Goal: Task Accomplishment & Management: Manage account settings

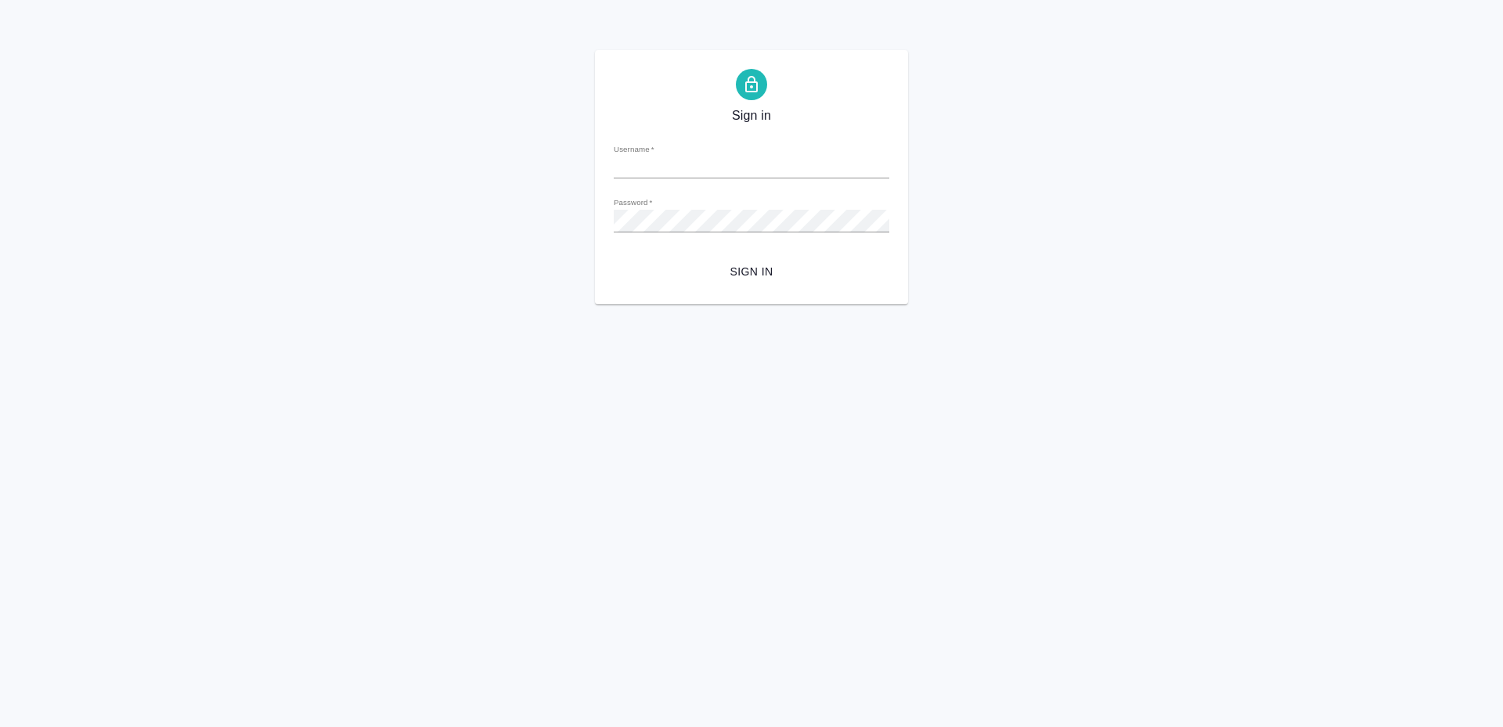
type input "t.zoria@awatera.com"
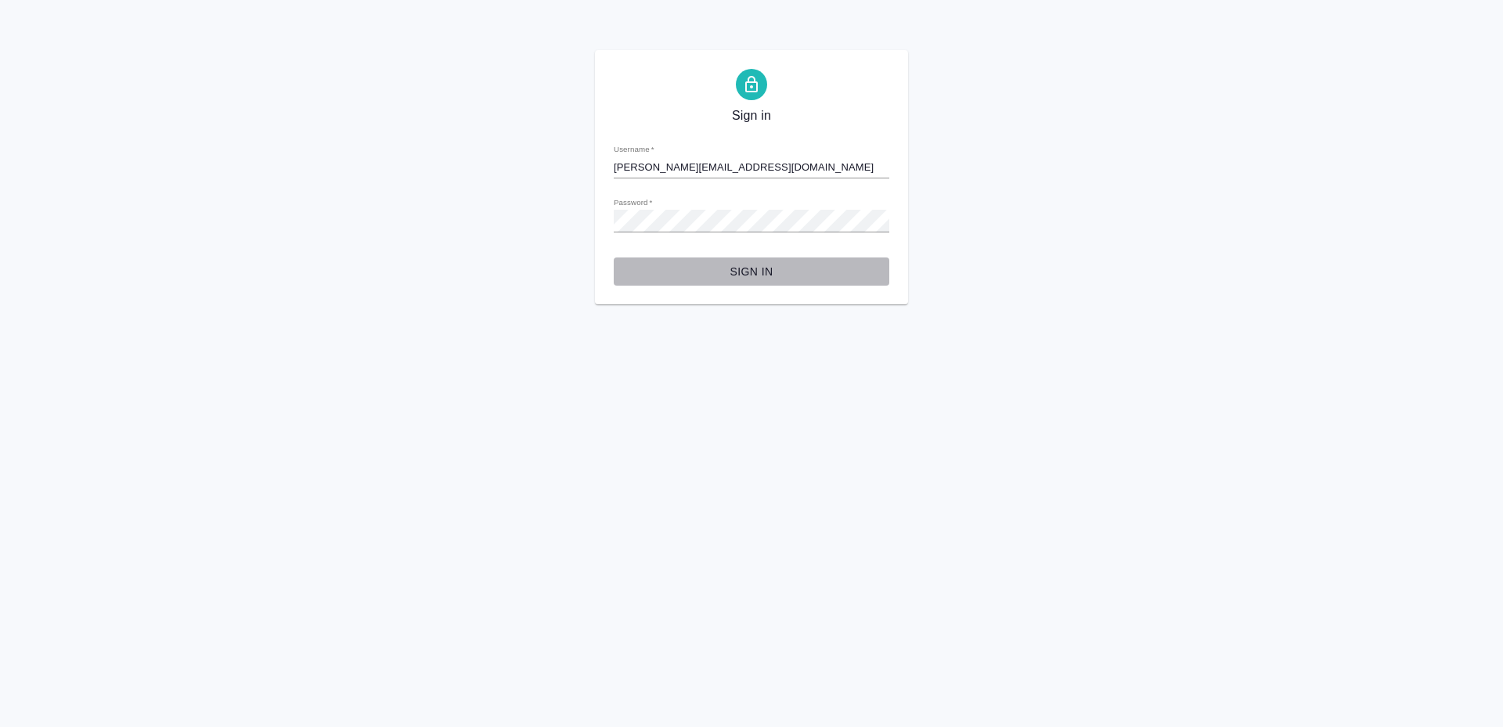
click at [764, 281] on span "Sign in" at bounding box center [751, 272] width 250 height 20
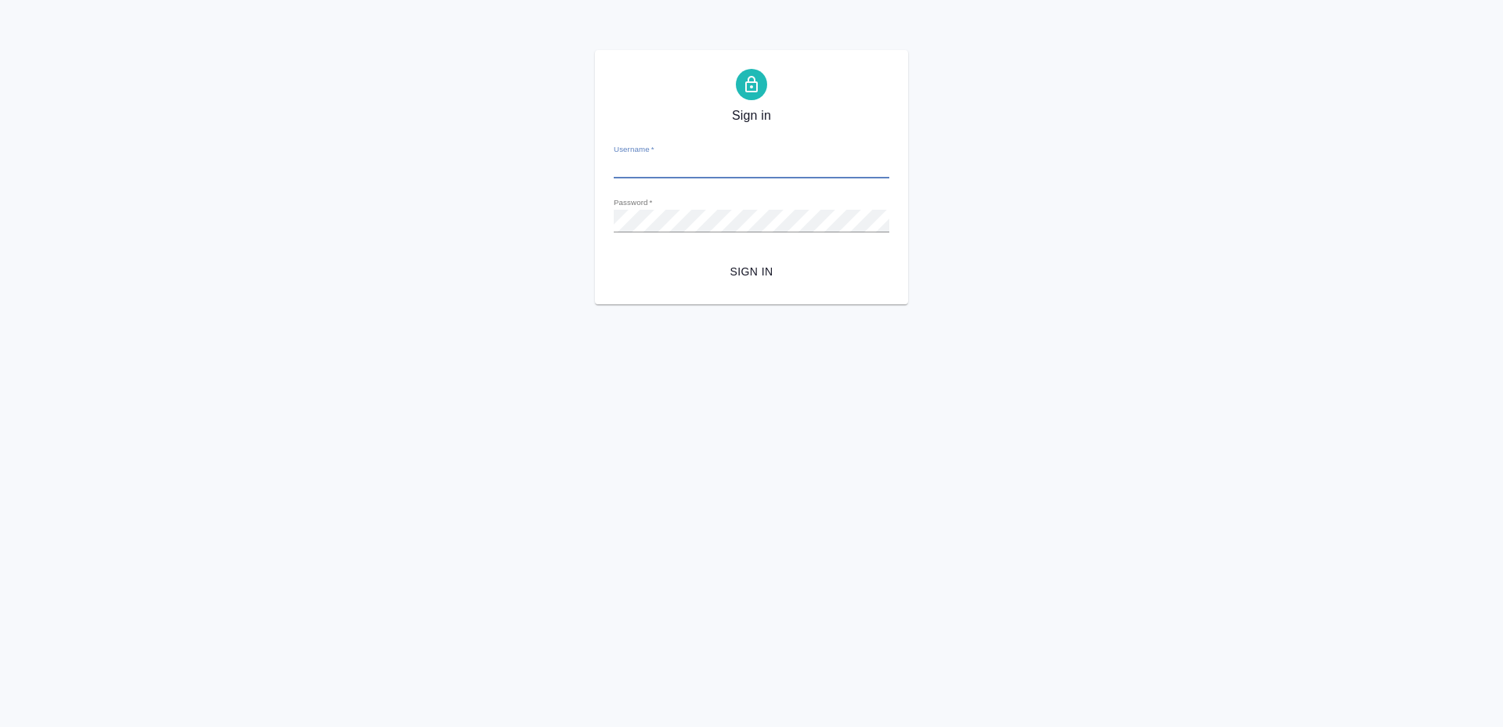
type input "[PERSON_NAME][EMAIL_ADDRESS][DOMAIN_NAME]"
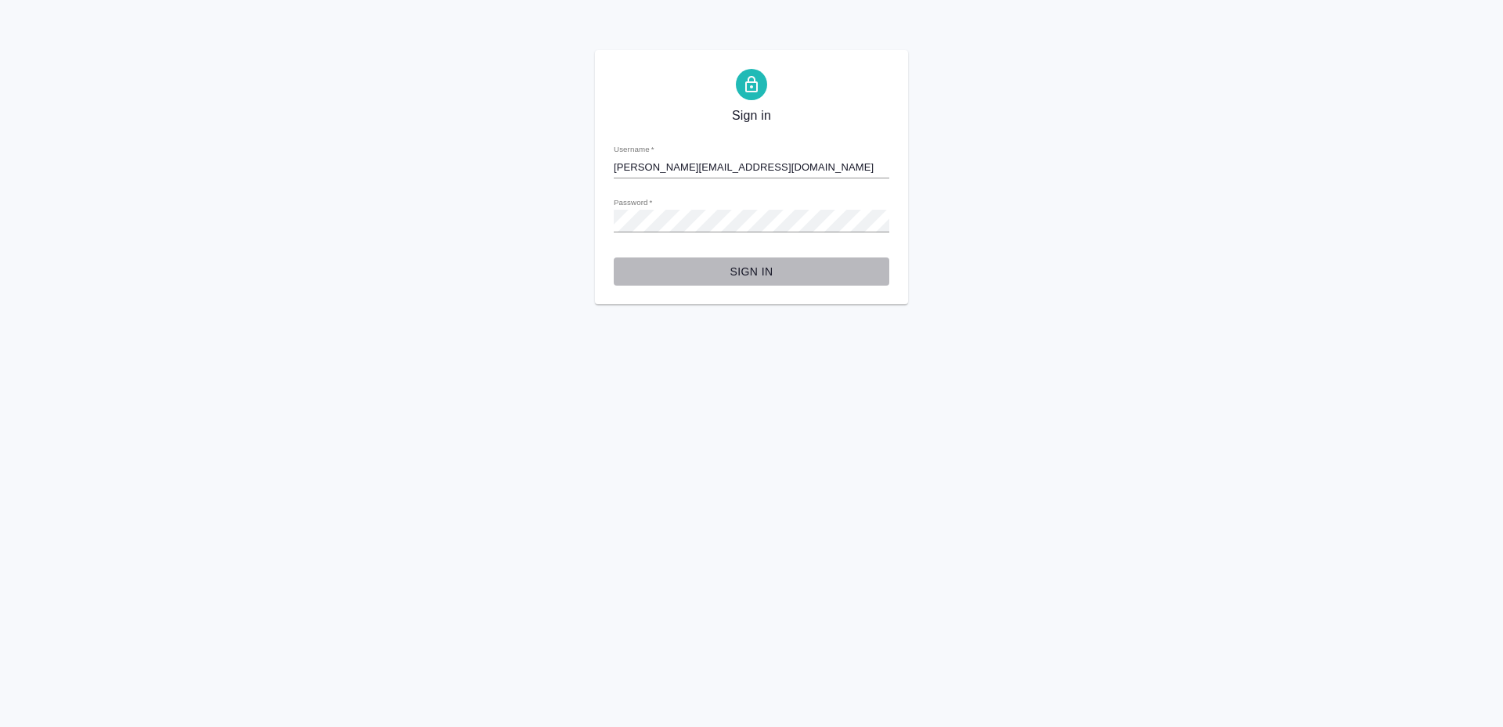
click at [740, 267] on span "Sign in" at bounding box center [751, 272] width 250 height 20
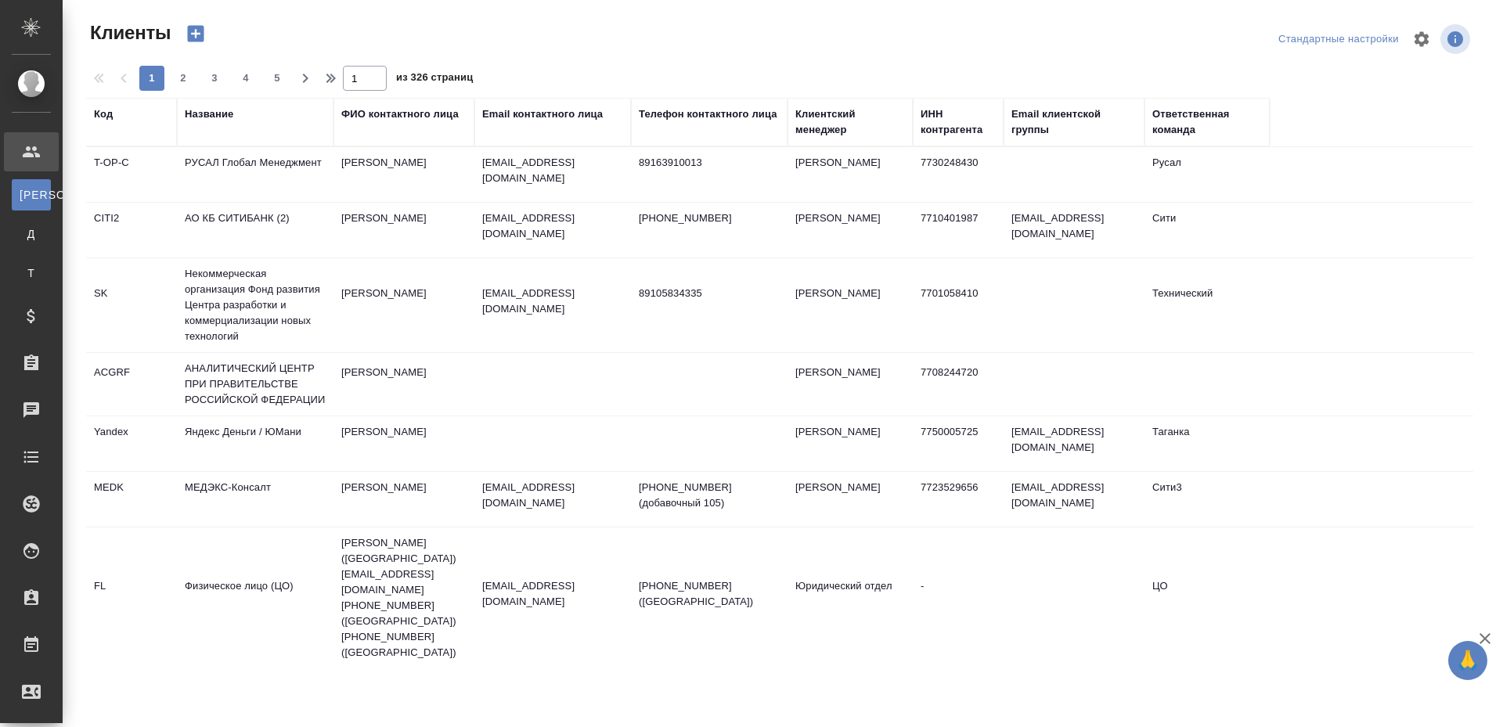
select select "RU"
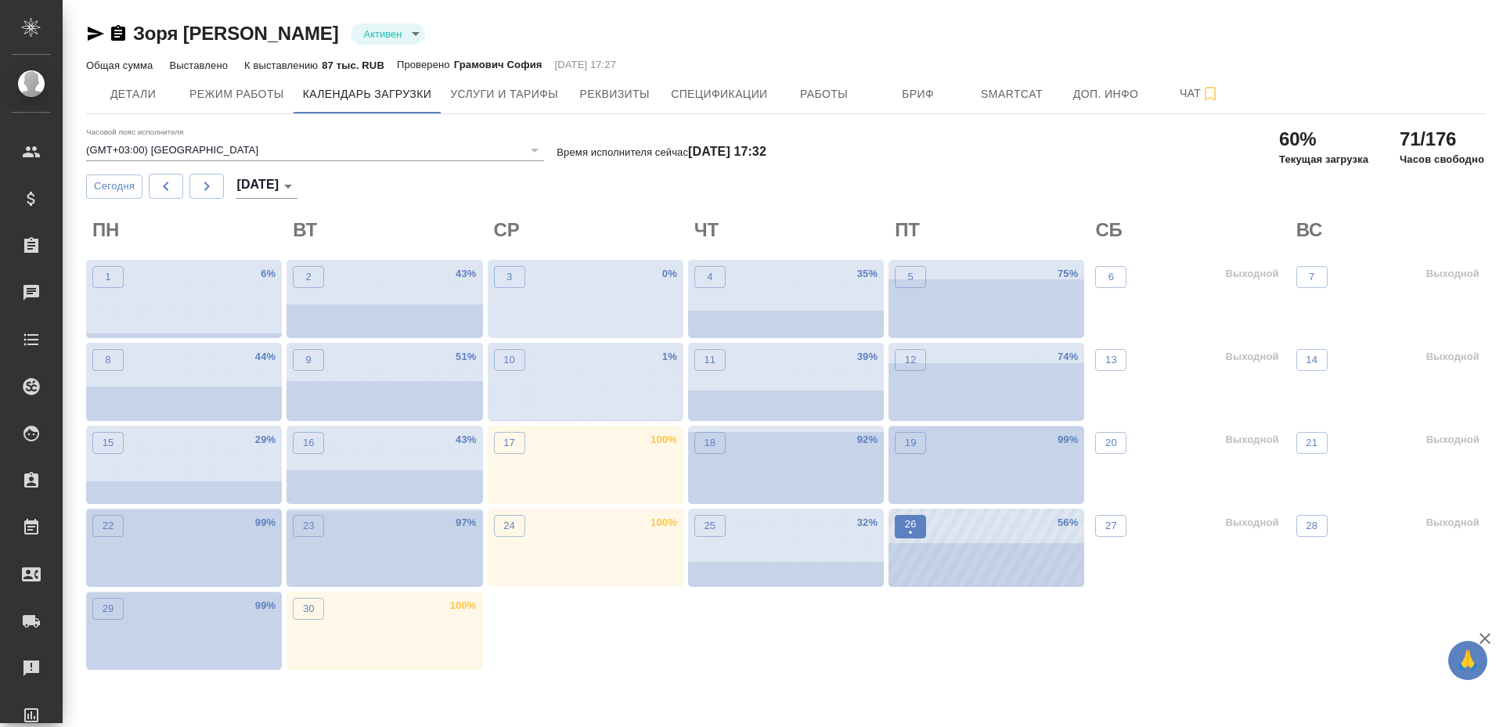
click at [907, 539] on p "•" at bounding box center [911, 533] width 12 height 16
